Goal: Information Seeking & Learning: Find contact information

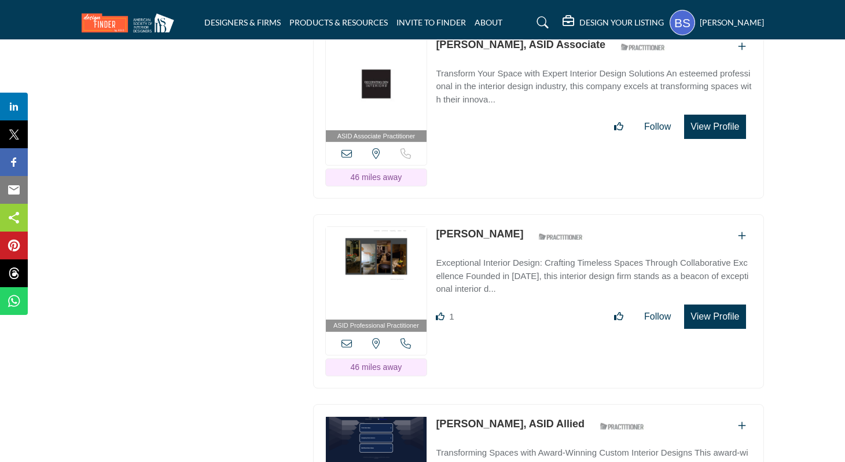
scroll to position [2416, 0]
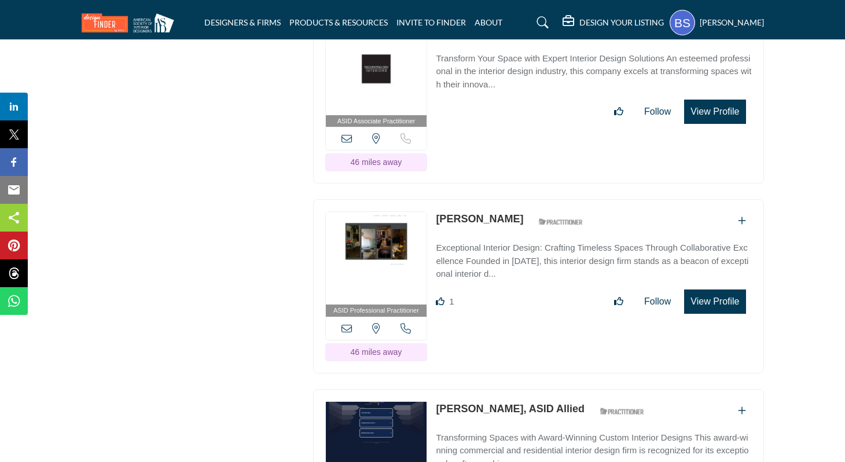
click at [458, 213] on link "[PERSON_NAME]" at bounding box center [479, 219] width 87 height 12
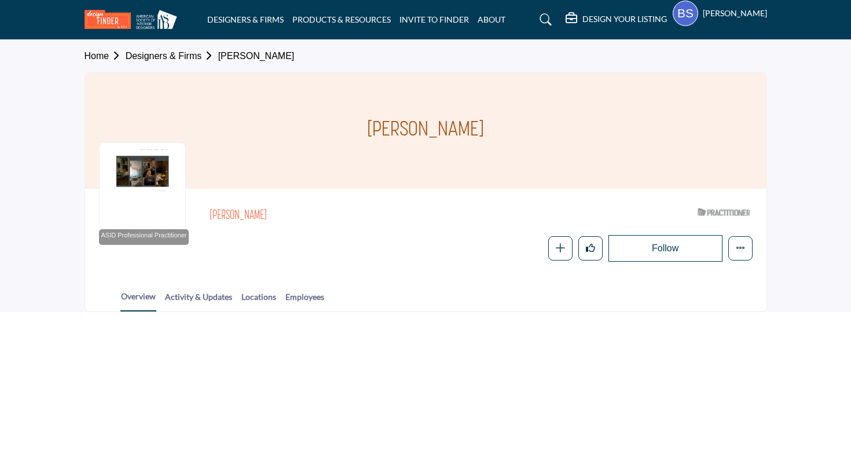
click at [252, 254] on div "Follow Following Message Recommend Add to My Suppliers Phone Number Claim Listi…" at bounding box center [481, 248] width 542 height 27
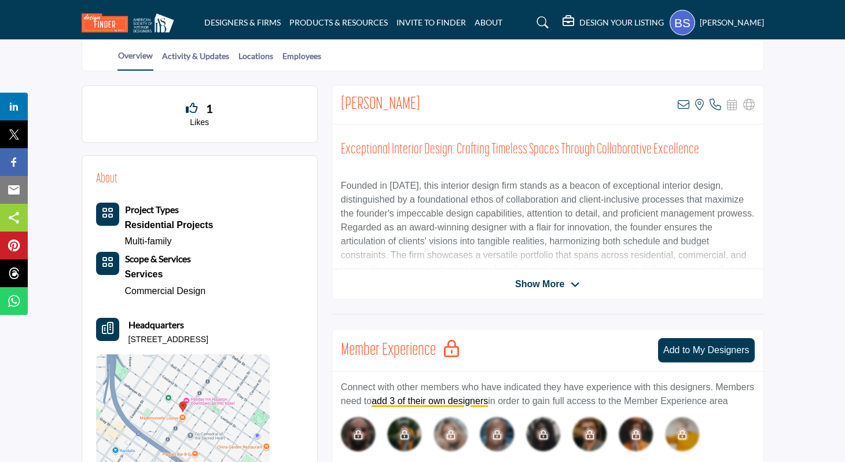
scroll to position [149, 0]
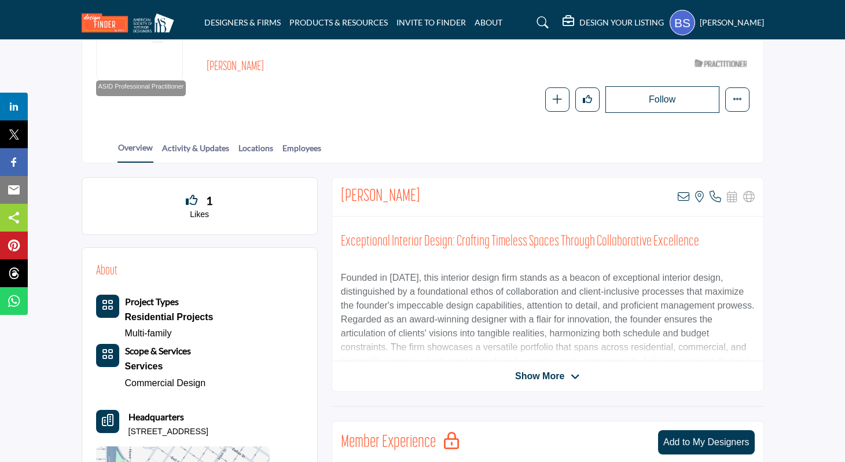
click at [518, 377] on span "Show More" at bounding box center [539, 376] width 49 height 14
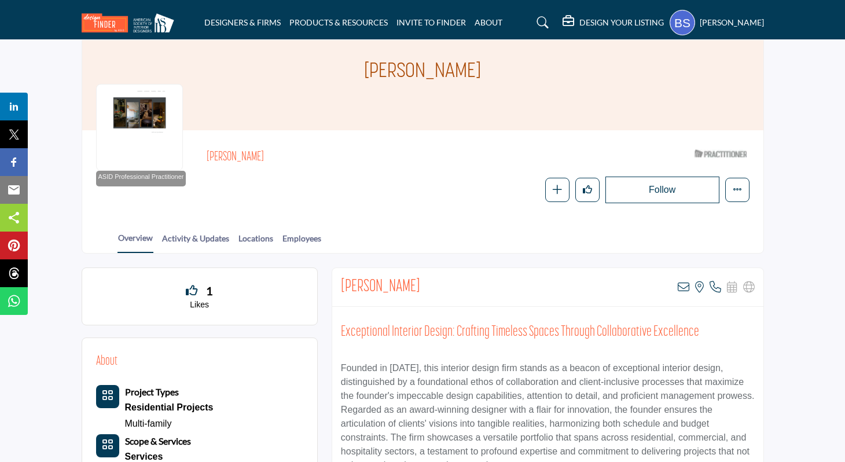
scroll to position [0, 0]
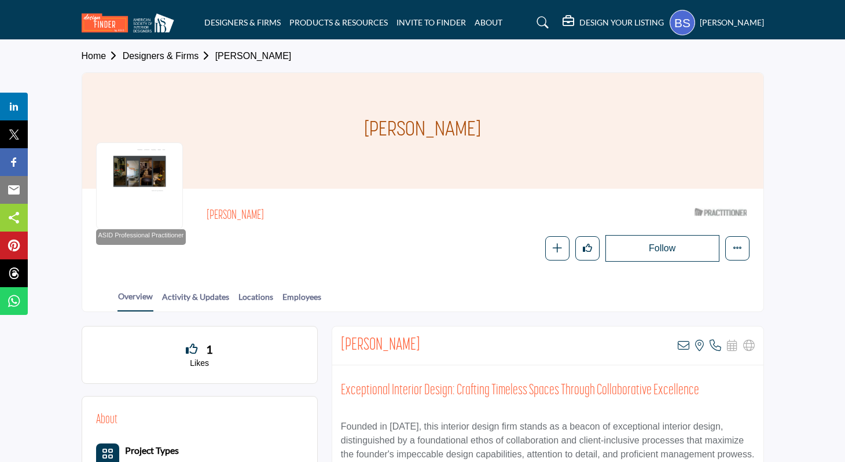
click at [157, 178] on div at bounding box center [139, 185] width 87 height 87
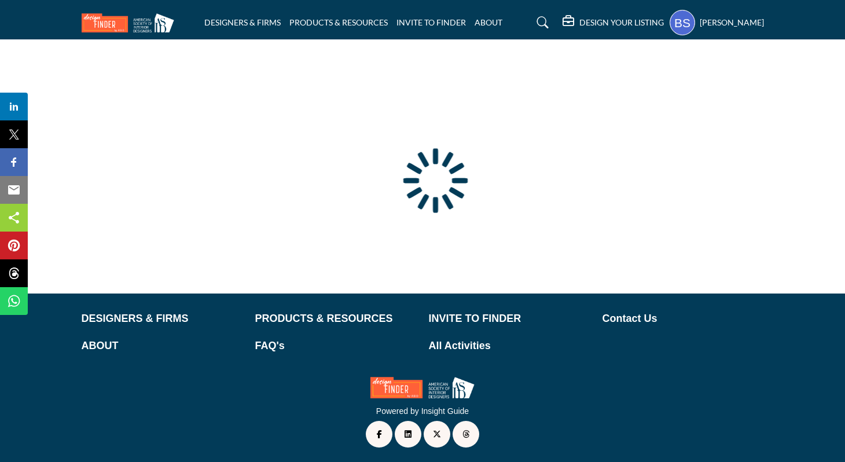
scroll to position [52, 0]
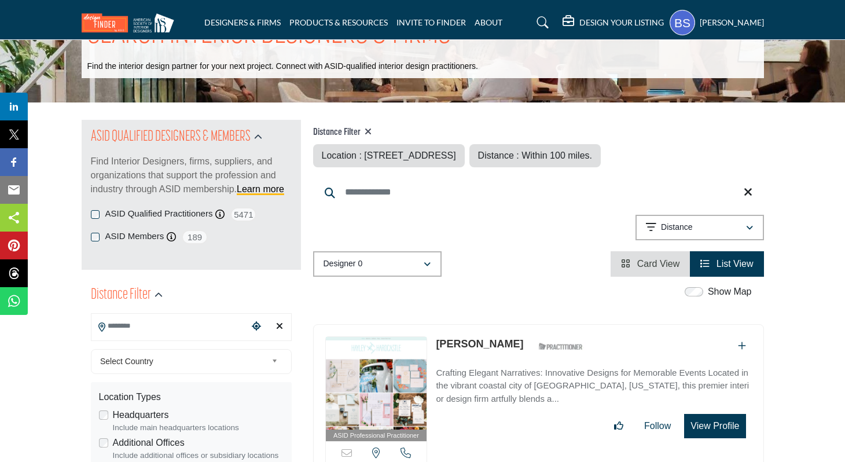
type input "**********"
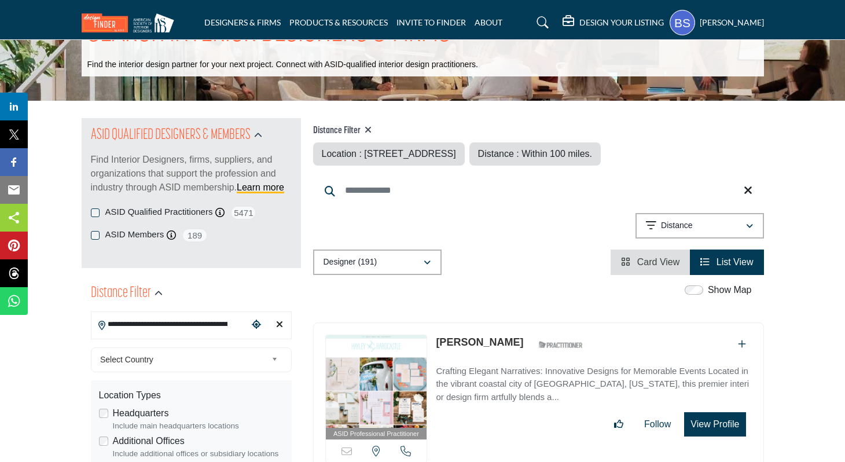
scroll to position [0, 0]
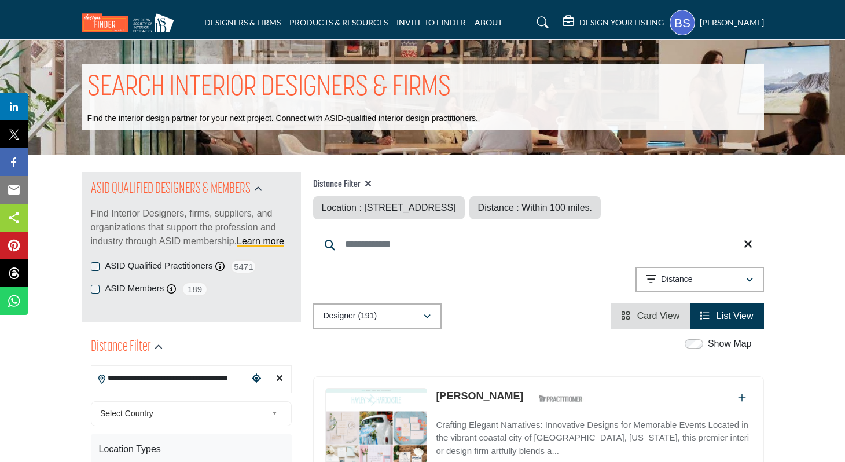
click at [369, 182] on icon at bounding box center [368, 183] width 7 height 9
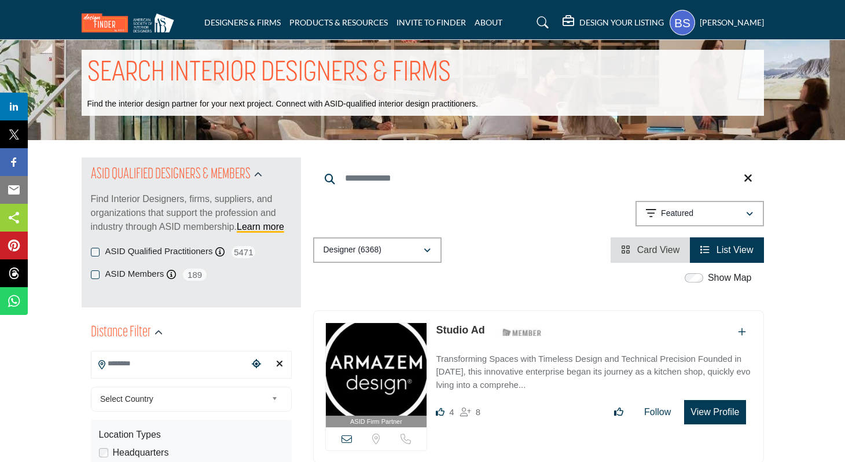
scroll to position [16, 0]
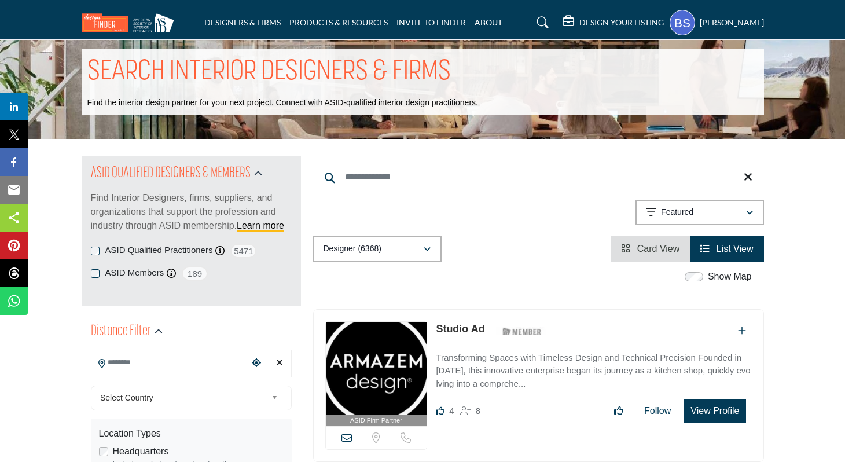
click at [146, 362] on input "Search Location" at bounding box center [169, 362] width 156 height 23
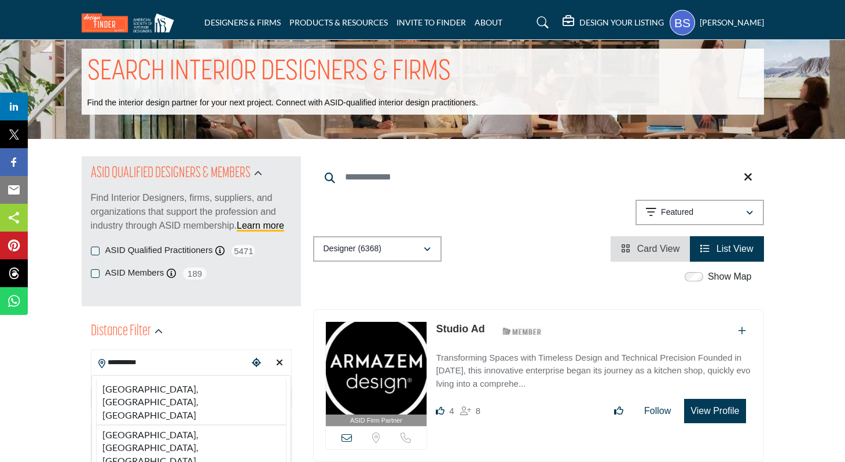
click at [163, 388] on li "New Braunfels, TX, USA" at bounding box center [191, 402] width 190 height 45
type input "**********"
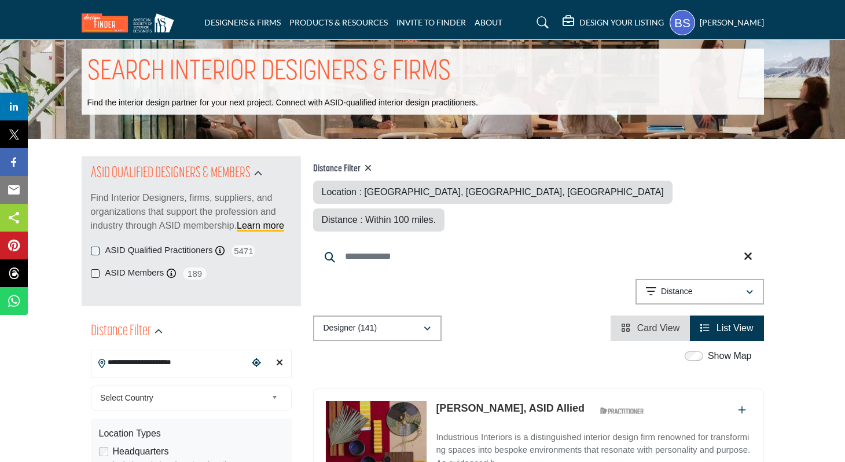
click at [478, 279] on div "**********" at bounding box center [538, 294] width 451 height 30
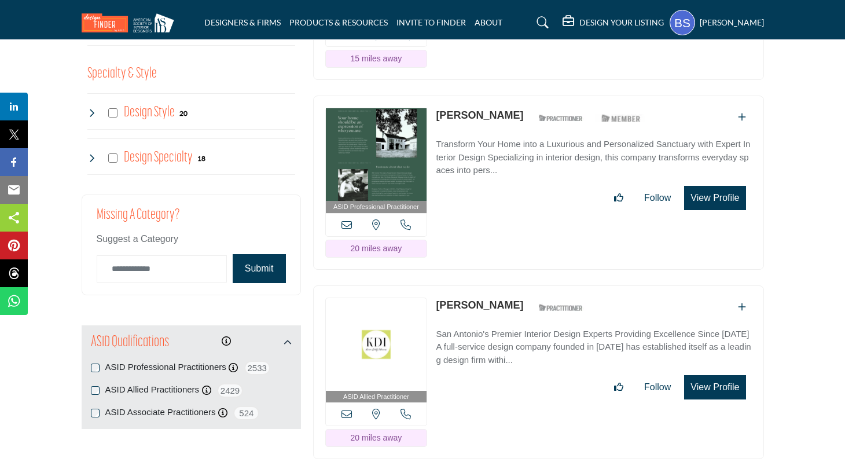
scroll to position [1244, 0]
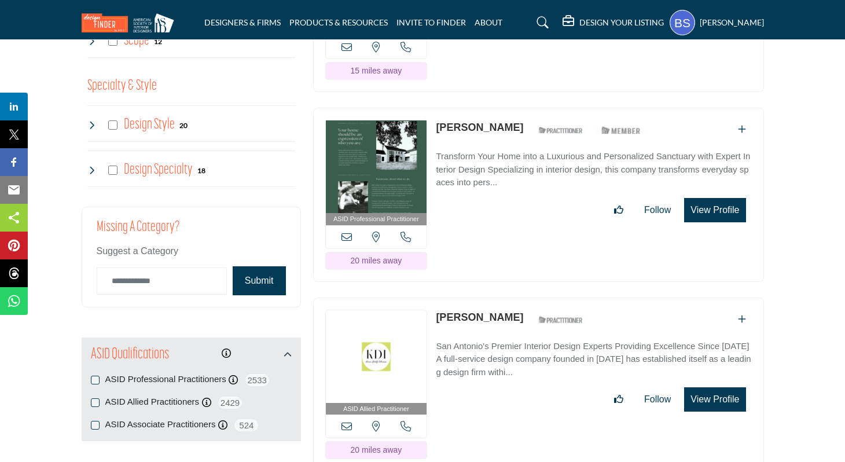
click at [473, 122] on link "Alexander Ridgway" at bounding box center [479, 128] width 87 height 12
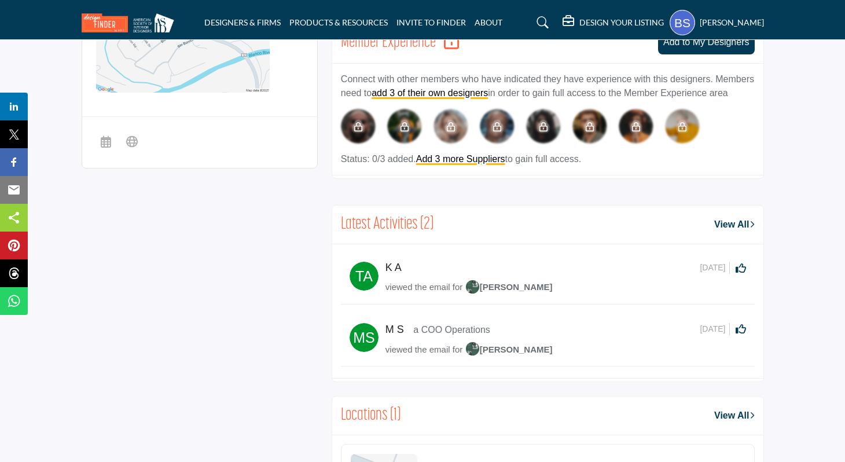
scroll to position [593, 0]
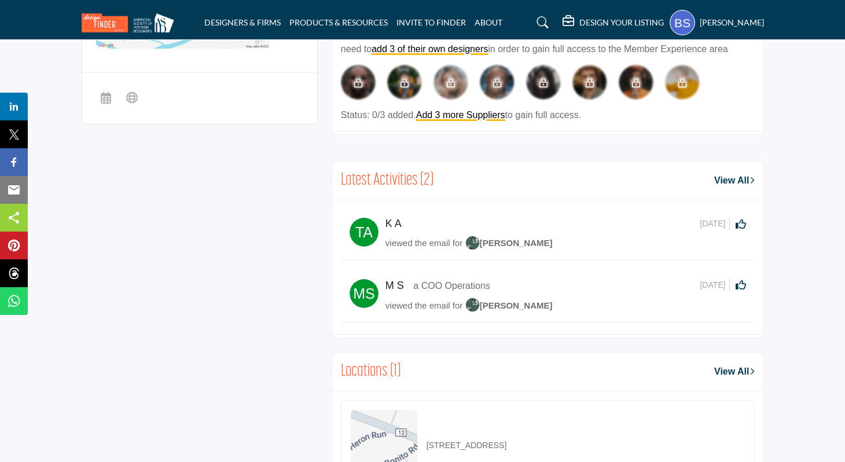
click at [325, 249] on div "About Project Types Residential Projects Luxury Living Scope & Services Service…" at bounding box center [423, 116] width 682 height 766
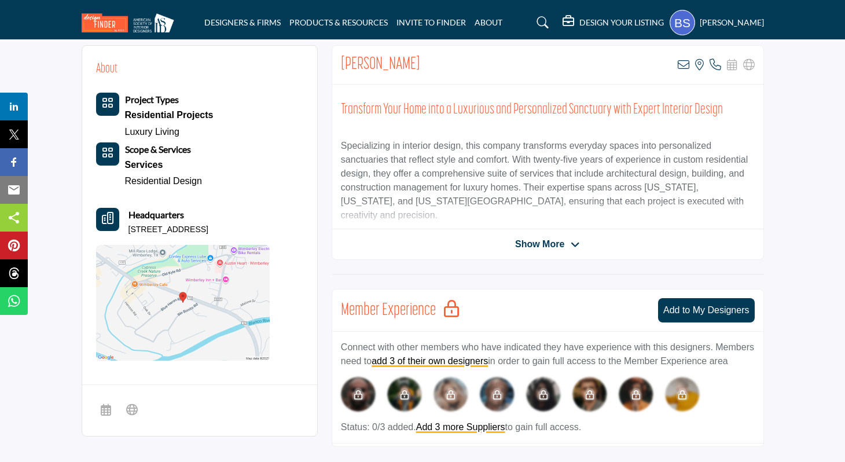
scroll to position [251, 0]
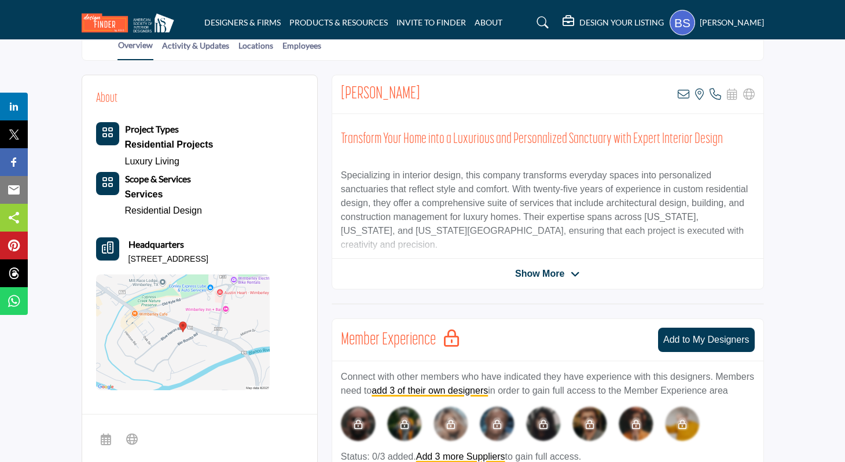
click at [506, 280] on div "Alexander Ridgway View email address of this listing View the location of this …" at bounding box center [548, 182] width 432 height 215
click at [532, 277] on span "Show More" at bounding box center [539, 274] width 49 height 14
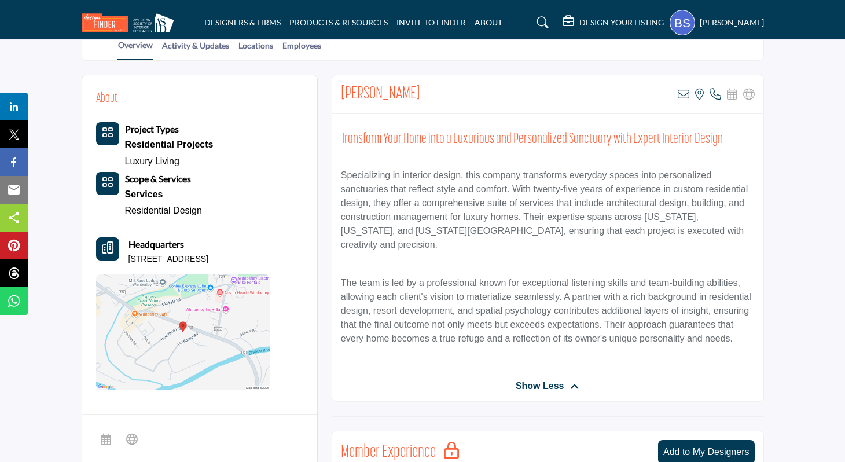
scroll to position [0, 0]
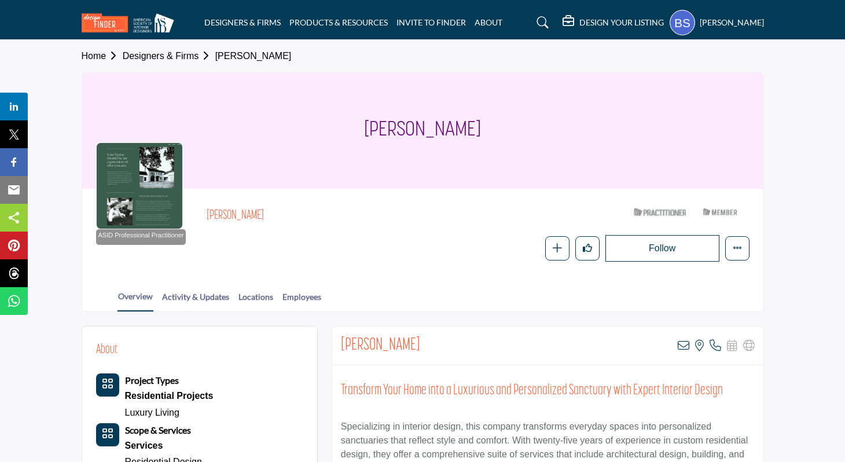
drag, startPoint x: 492, startPoint y: 126, endPoint x: 358, endPoint y: 126, distance: 134.3
click at [358, 126] on div "Alexander Ridgway" at bounding box center [422, 131] width 681 height 116
copy h1 "Alexander Ridgway"
